Goal: Go to known website: Access a specific website the user already knows

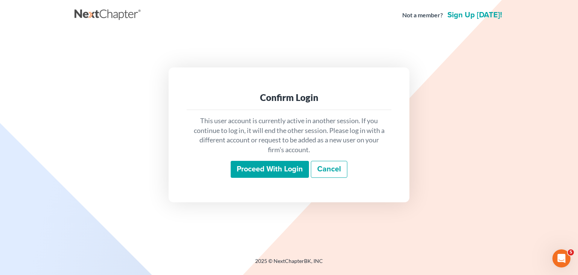
click at [270, 174] on input "Proceed with login" at bounding box center [270, 169] width 78 height 17
